Goal: Check status: Check status

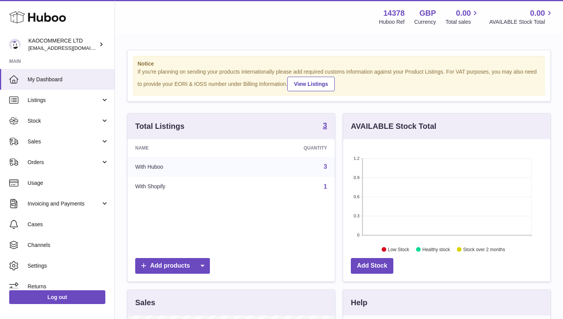
scroll to position [120, 207]
click at [54, 119] on span "Stock" at bounding box center [64, 120] width 73 height 7
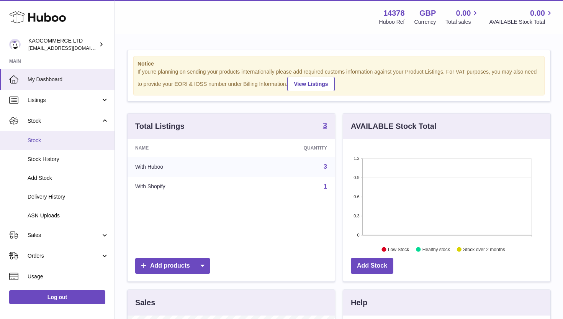
click at [52, 141] on span "Stock" at bounding box center [68, 140] width 81 height 7
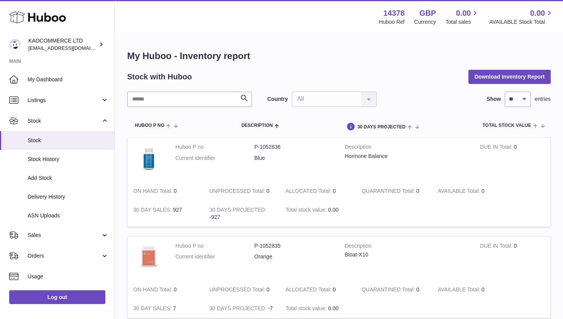
scroll to position [8, 0]
click at [53, 140] on span "Stock" at bounding box center [68, 140] width 81 height 7
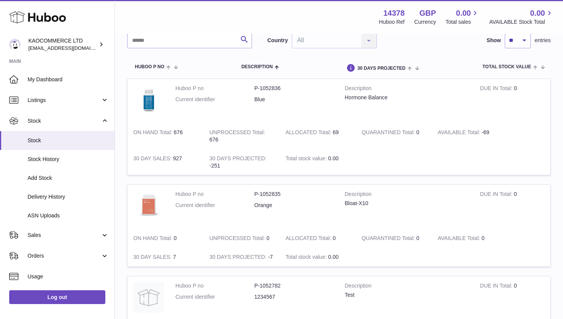
scroll to position [59, 0]
